Goal: Task Accomplishment & Management: Use online tool/utility

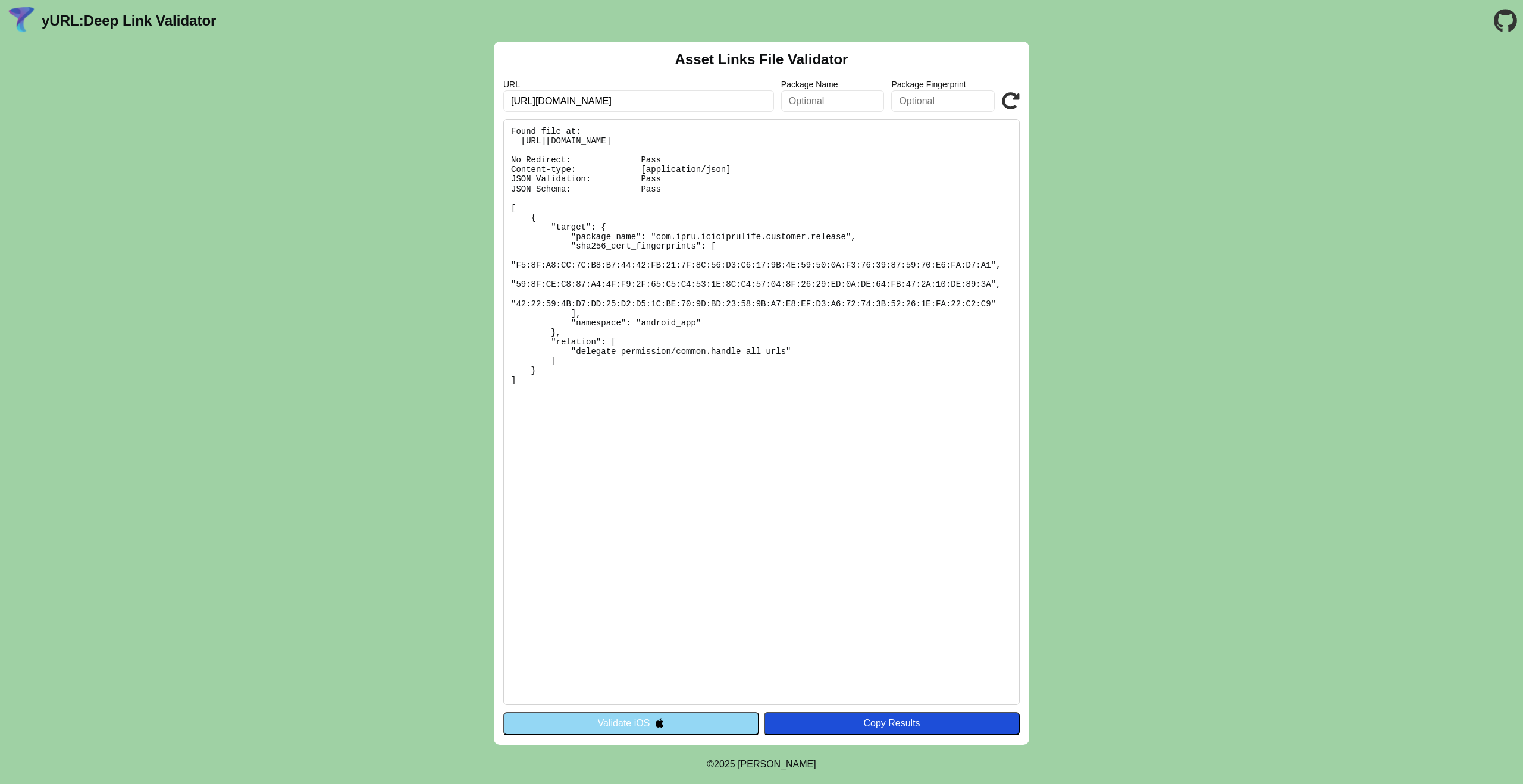
drag, startPoint x: 589, startPoint y: 101, endPoint x: 546, endPoint y: 103, distance: 43.0
click at [546, 103] on input "[URL][DOMAIN_NAME]" at bounding box center [639, 102] width 271 height 21
type input "[URL][DOMAIN_NAME]"
click button "Validate" at bounding box center [0, 0] width 0 height 0
